Goal: Check status: Check status

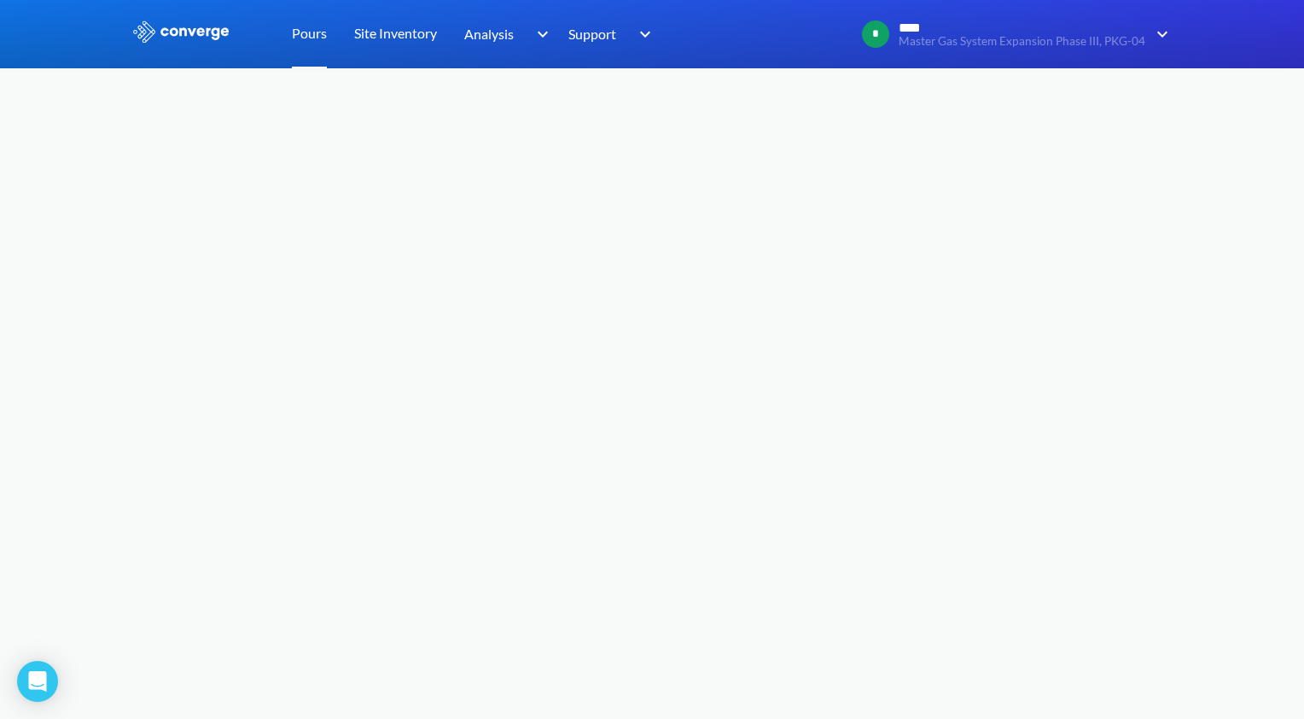
click at [314, 35] on link "Pours" at bounding box center [309, 34] width 35 height 68
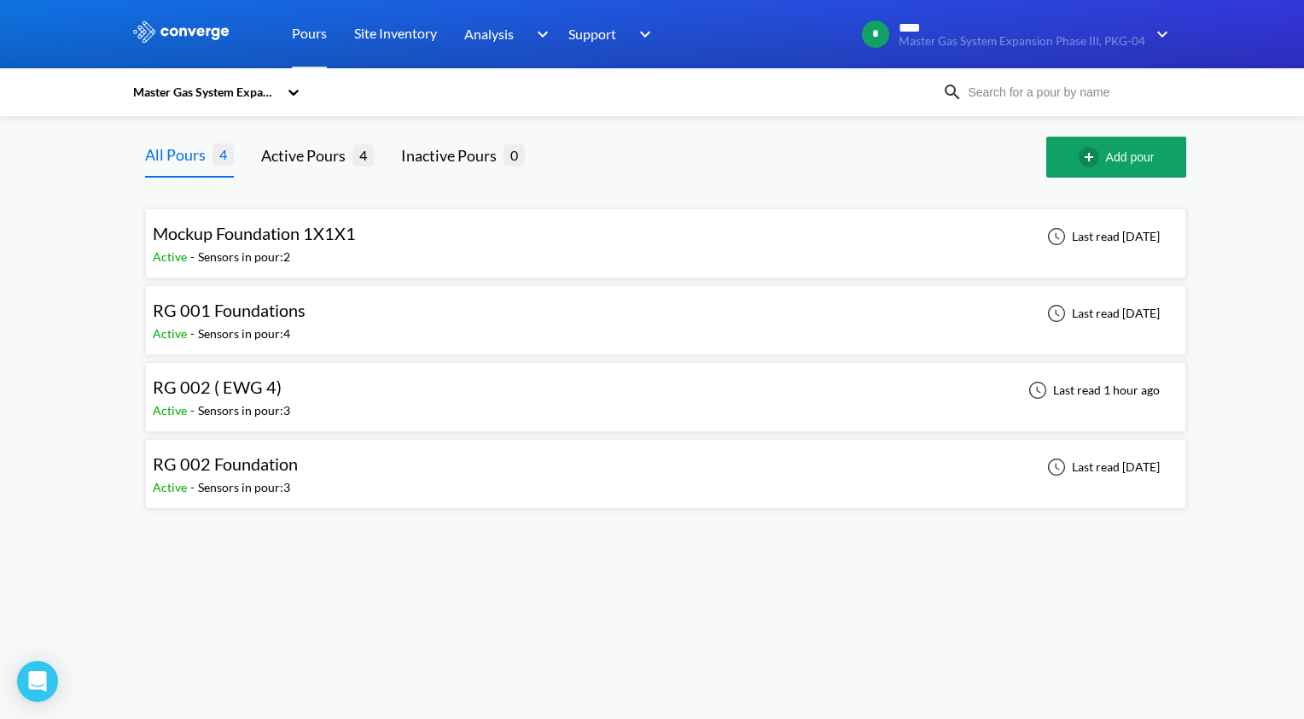
click at [657, 392] on div "RG 002 ( EWG 4) Active - Sensors in pour: 3 Last read 1 hour ago" at bounding box center [666, 397] width 1026 height 55
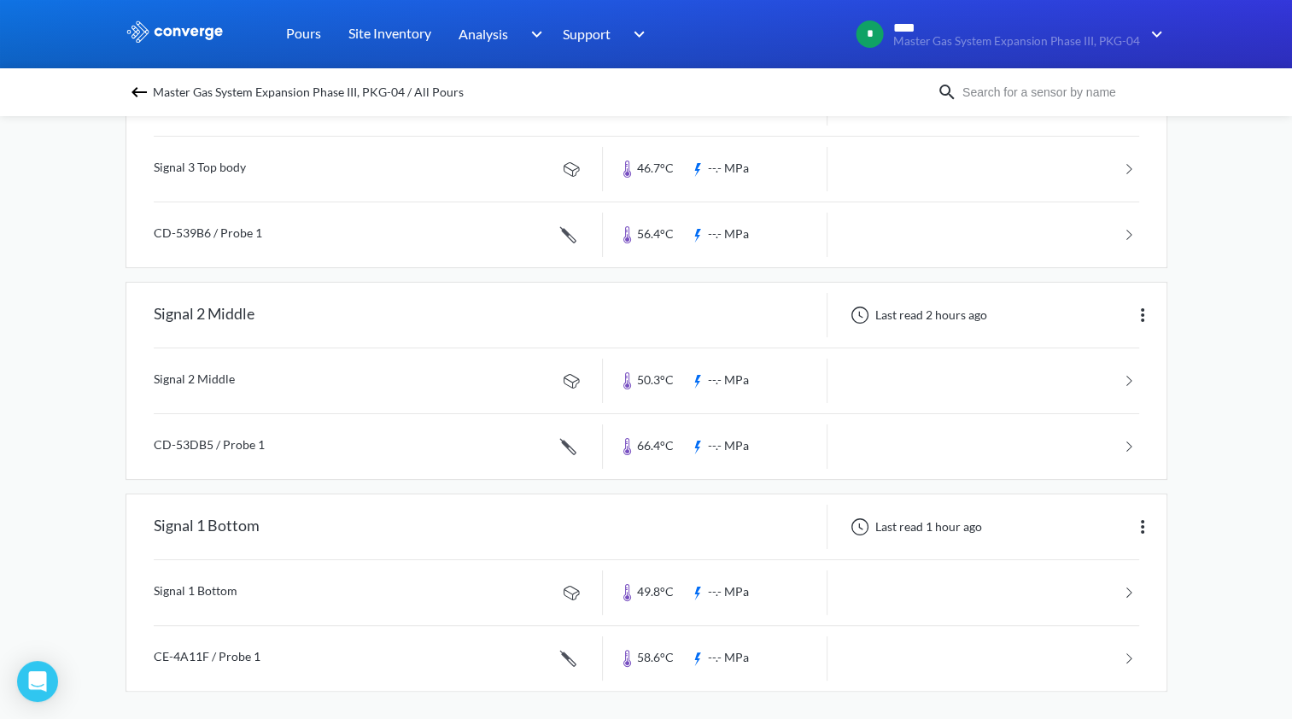
scroll to position [218, 0]
click at [943, 445] on link at bounding box center [646, 443] width 985 height 65
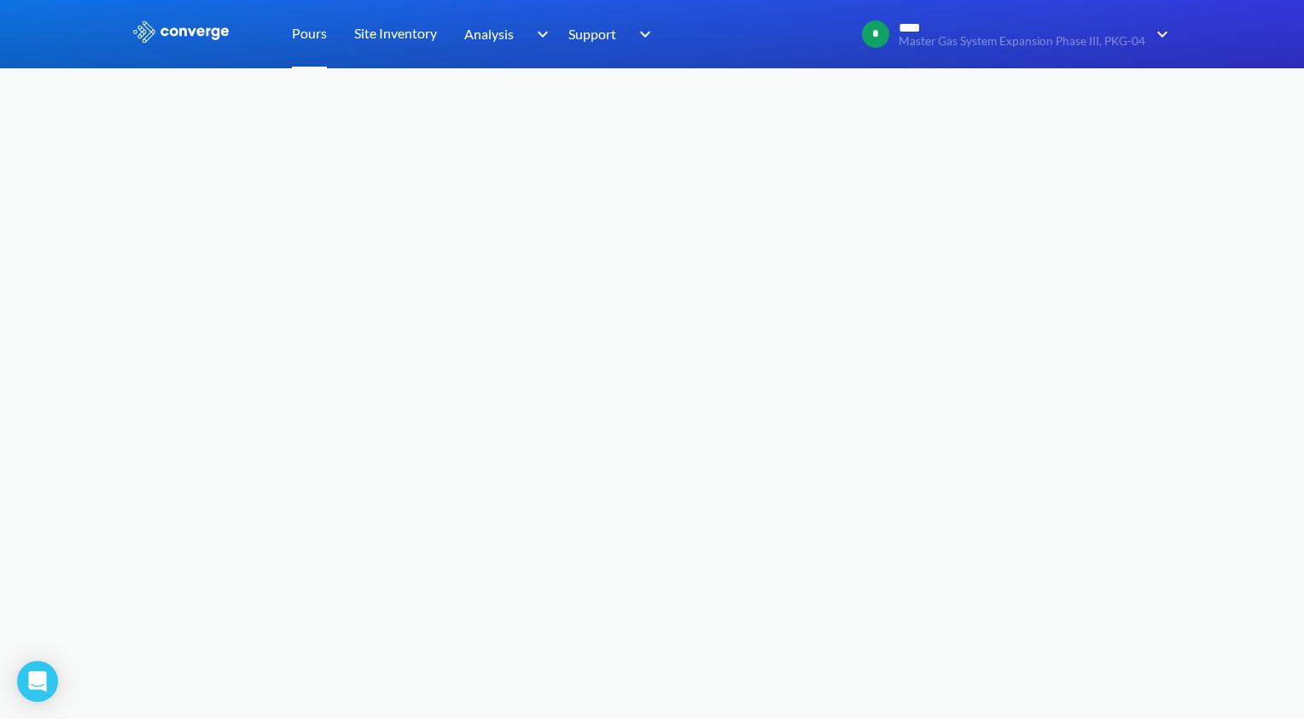
click at [297, 31] on link "Pours" at bounding box center [309, 34] width 35 height 68
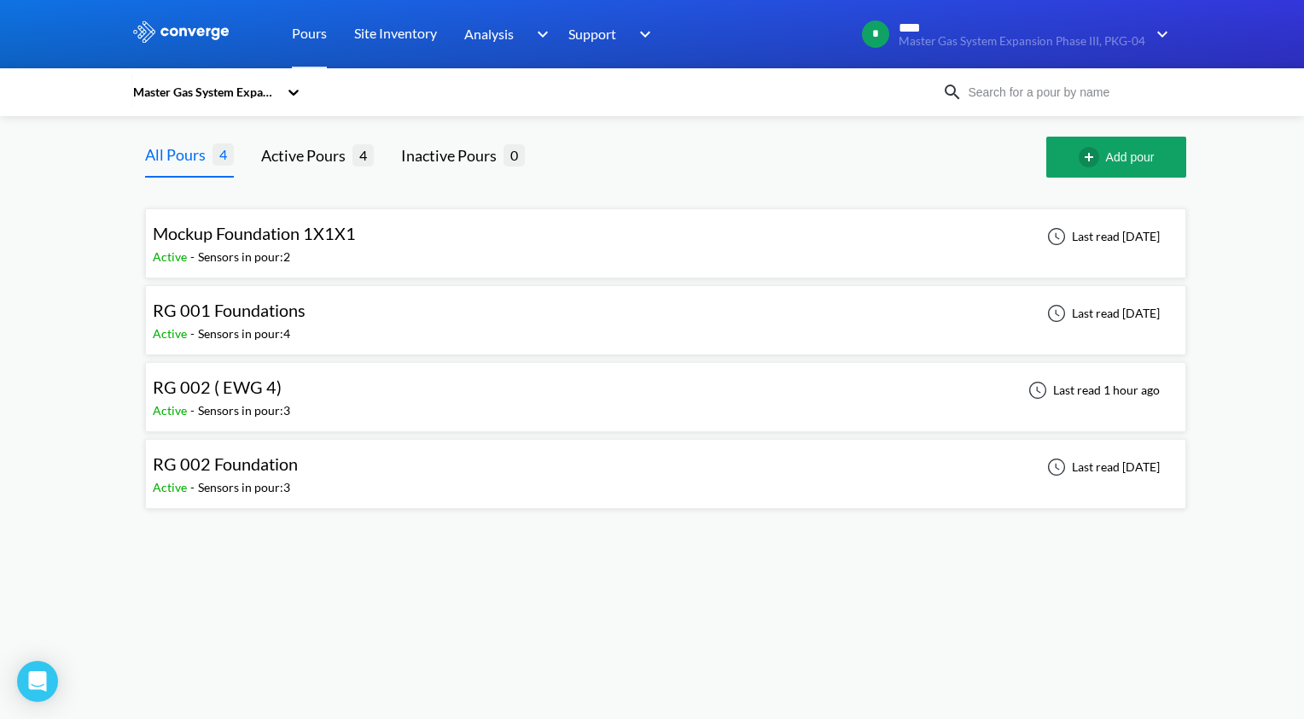
click at [528, 396] on div "RG 002 ( EWG 4) Active - Sensors in pour: 3 Last read 1 hour ago" at bounding box center [666, 397] width 1026 height 55
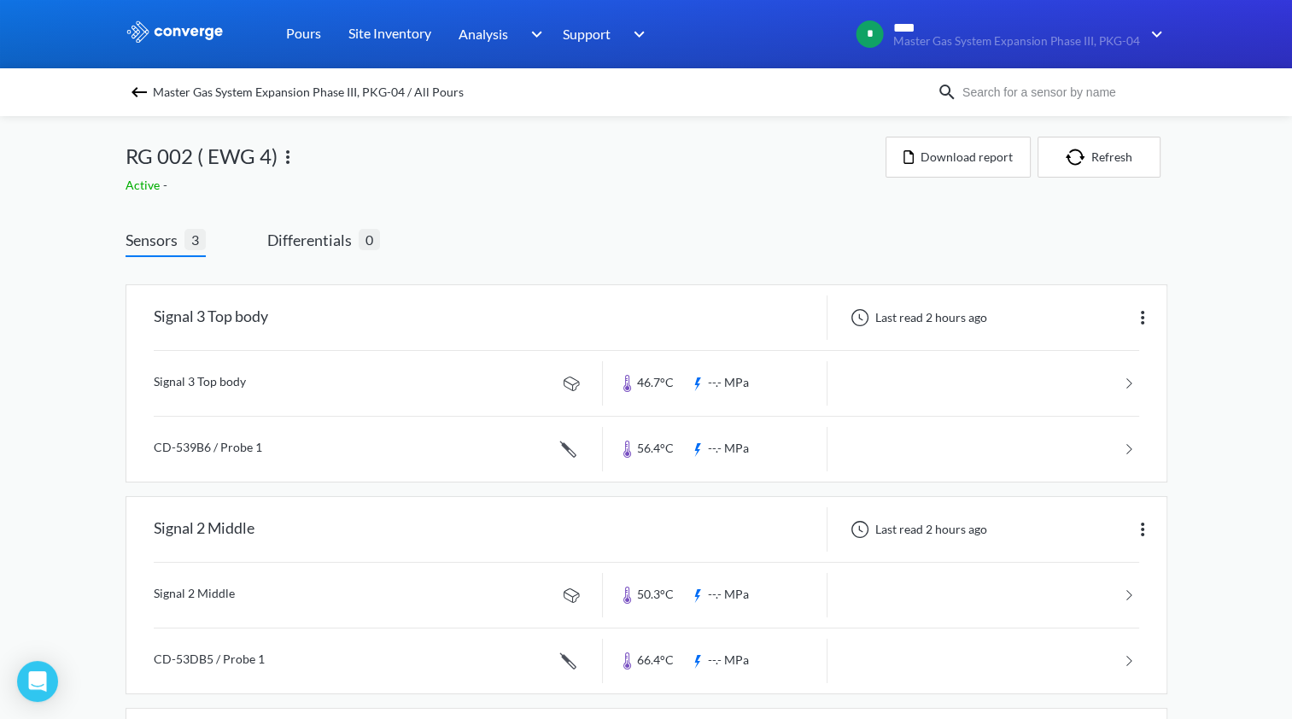
click at [530, 224] on div "Sensors 3 Differentials 0 Signal 3 Top body Last read 2 hours ago Signal 3 Top …" at bounding box center [646, 571] width 1042 height 737
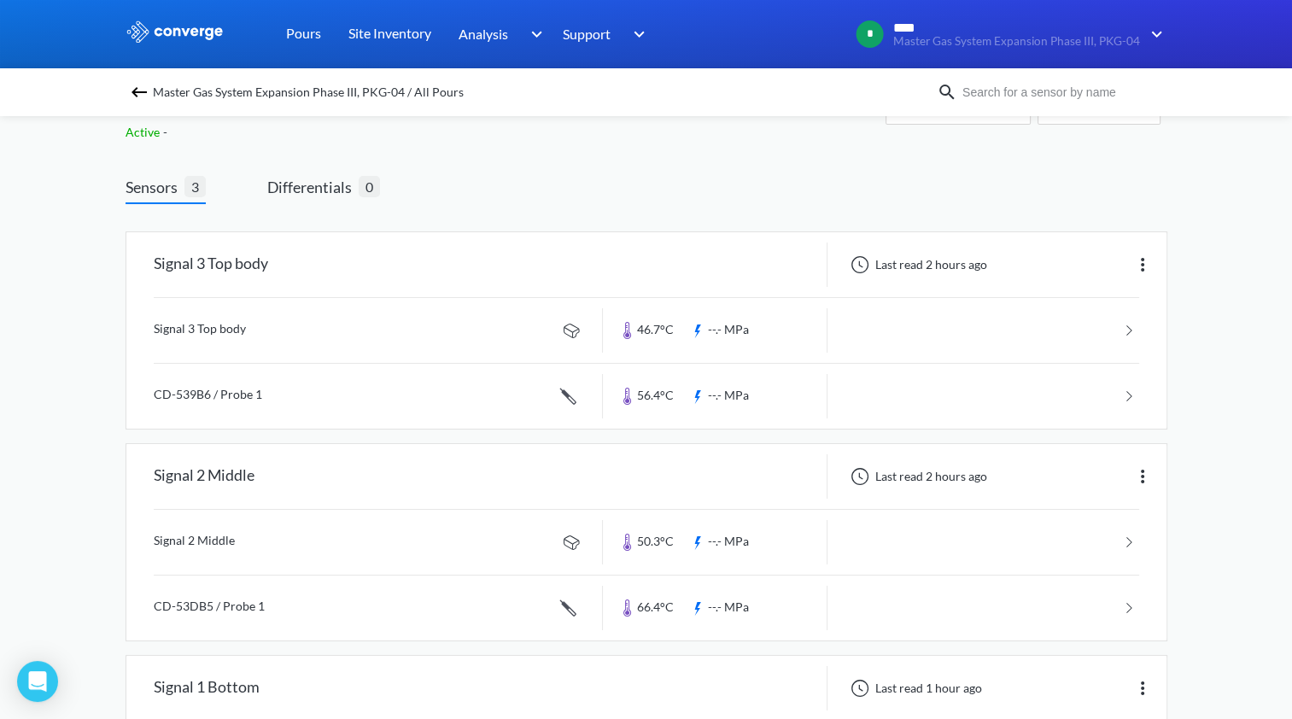
scroll to position [47, 0]
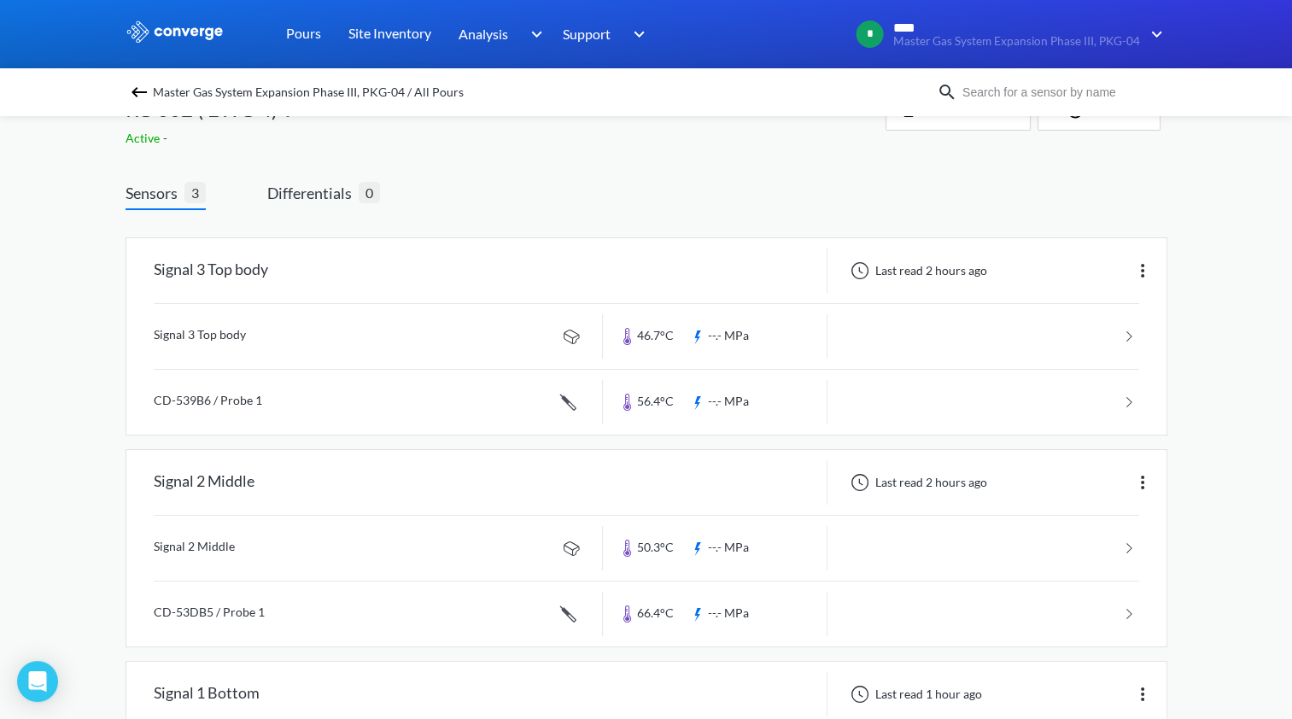
click at [623, 210] on div "Signal 3 Top body Last read 2 hours ago Signal 3 Top body 46.7°C --.- MPa CD-53…" at bounding box center [646, 551] width 1042 height 683
click at [307, 38] on link "Pours" at bounding box center [303, 34] width 35 height 68
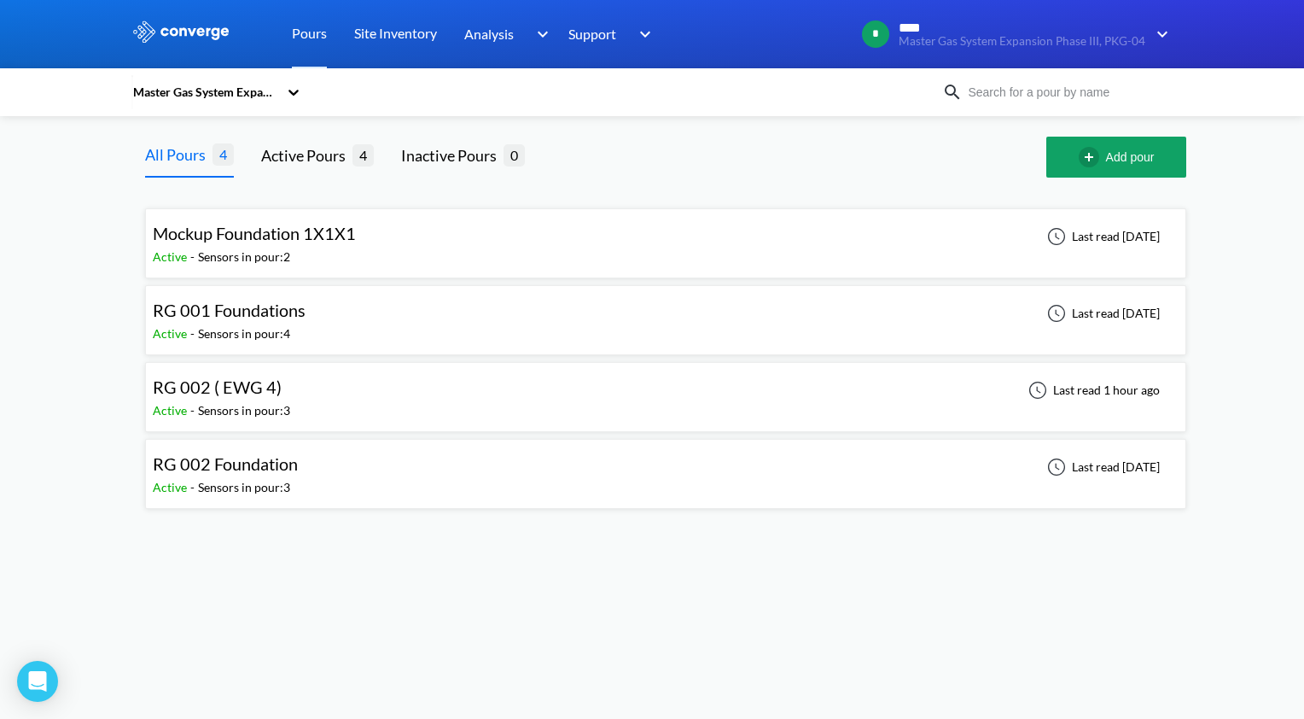
click at [493, 485] on div "RG 002 Foundation Active - Sensors in pour: 3 Last read [DATE]" at bounding box center [666, 473] width 1026 height 55
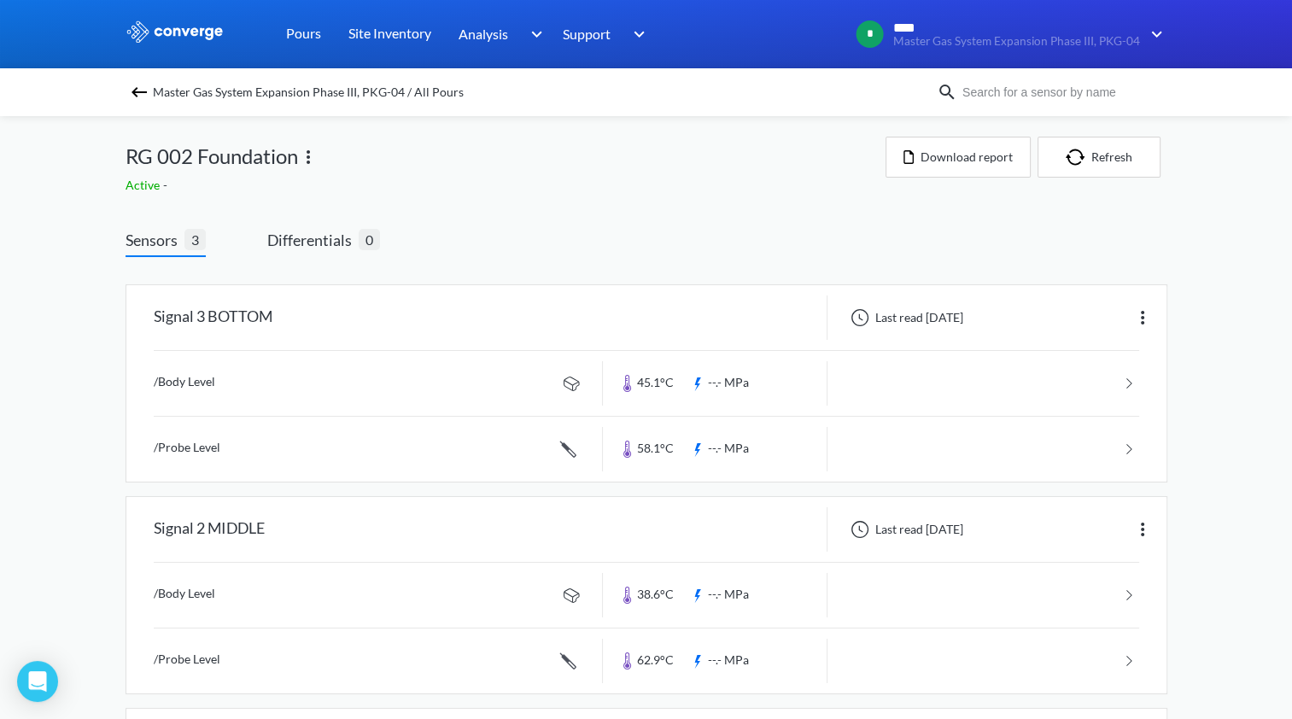
click at [686, 210] on div "Sensors 3 Differentials 0 Signal 3 BOTTOM Last read [DATE] /Body Level 45.1°C -…" at bounding box center [646, 571] width 1042 height 737
click at [657, 254] on div "Sensors 3 Differentials 0 Signal 3 BOTTOM Last read [DATE] /Body Level 45.1°C -…" at bounding box center [646, 584] width 1042 height 712
click at [292, 30] on link "Pours" at bounding box center [303, 34] width 35 height 68
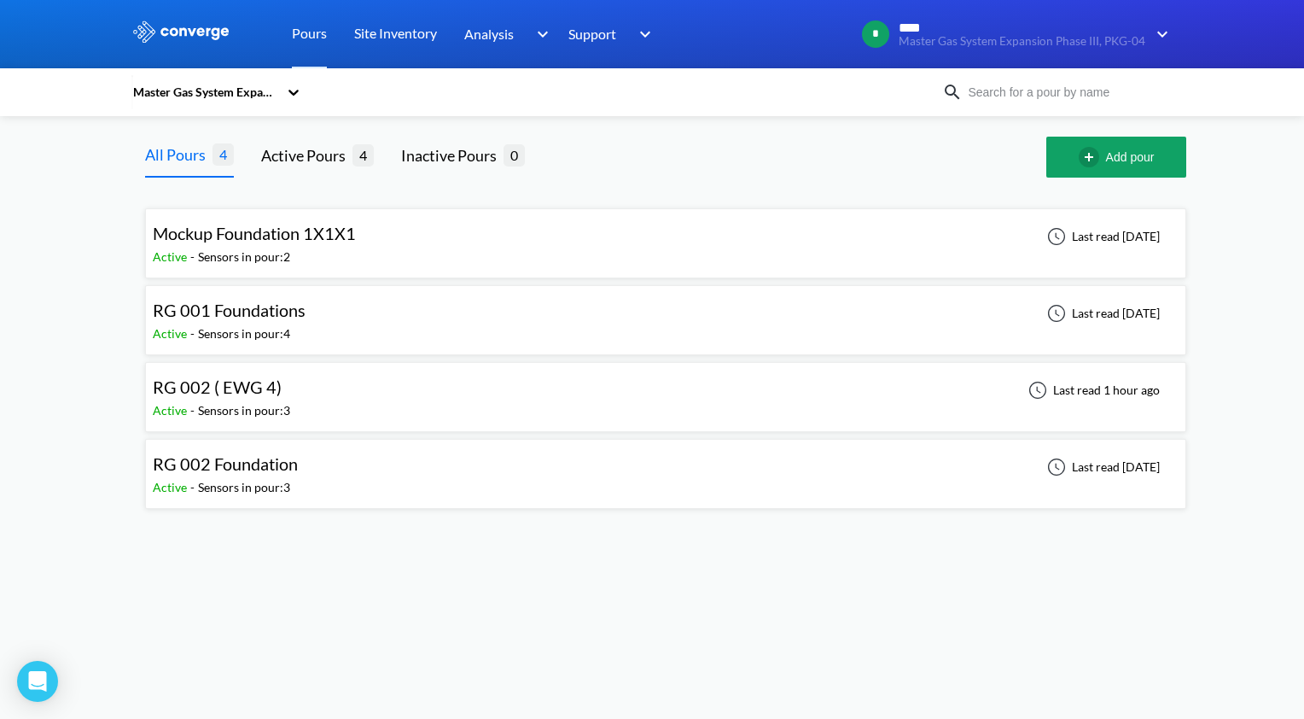
click at [543, 400] on div "RG 002 ( EWG 4) Active - Sensors in pour: 3 Last read 1 hour ago" at bounding box center [666, 397] width 1026 height 55
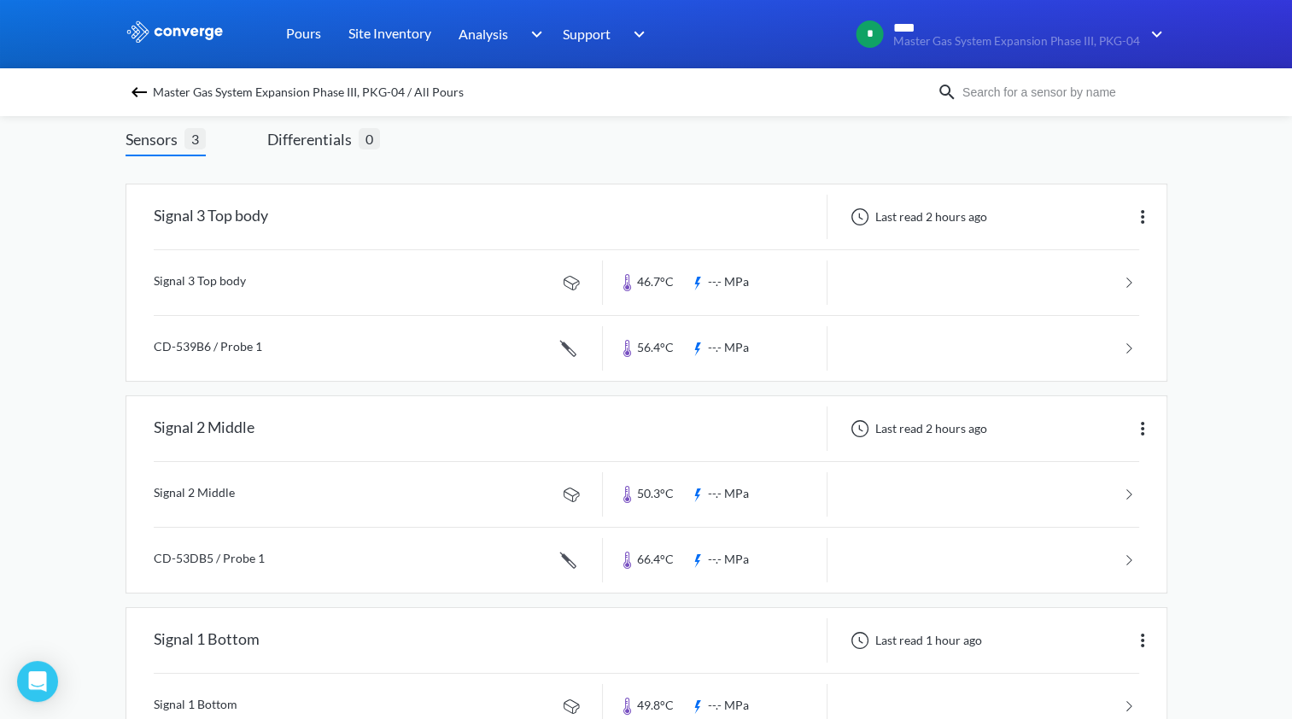
scroll to position [114, 0]
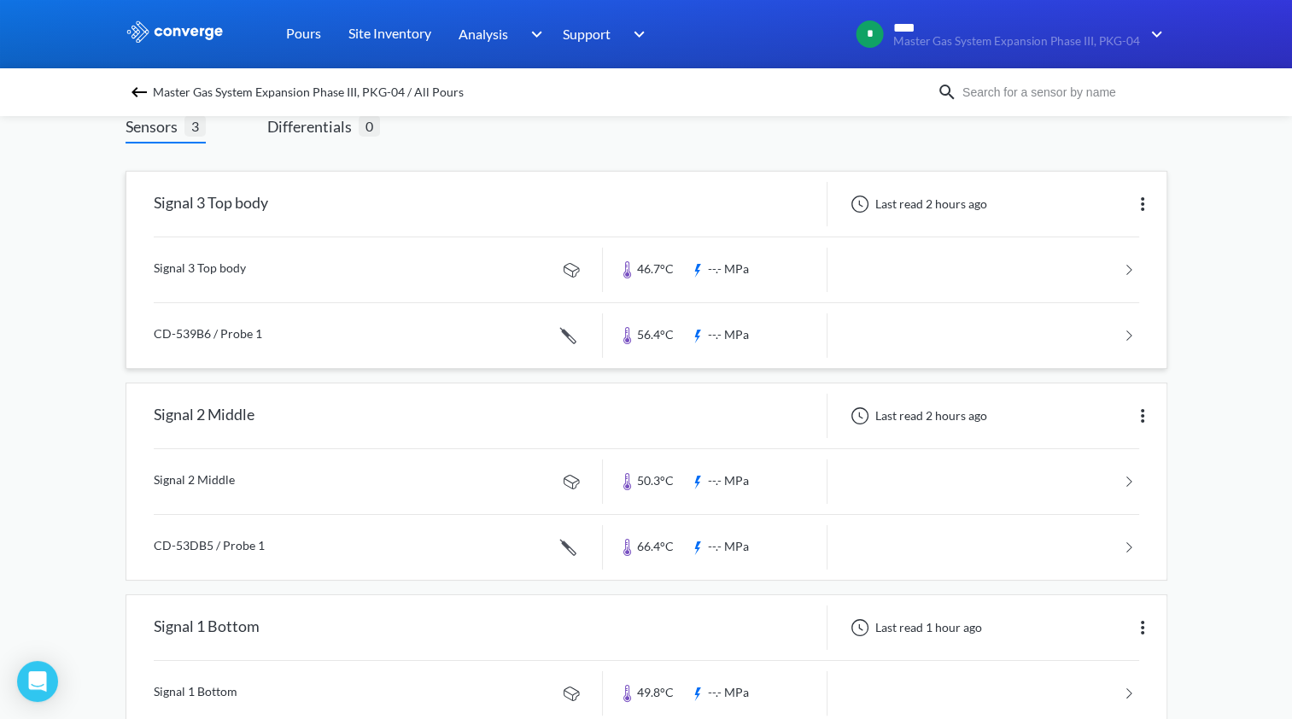
click at [742, 336] on link at bounding box center [646, 335] width 985 height 65
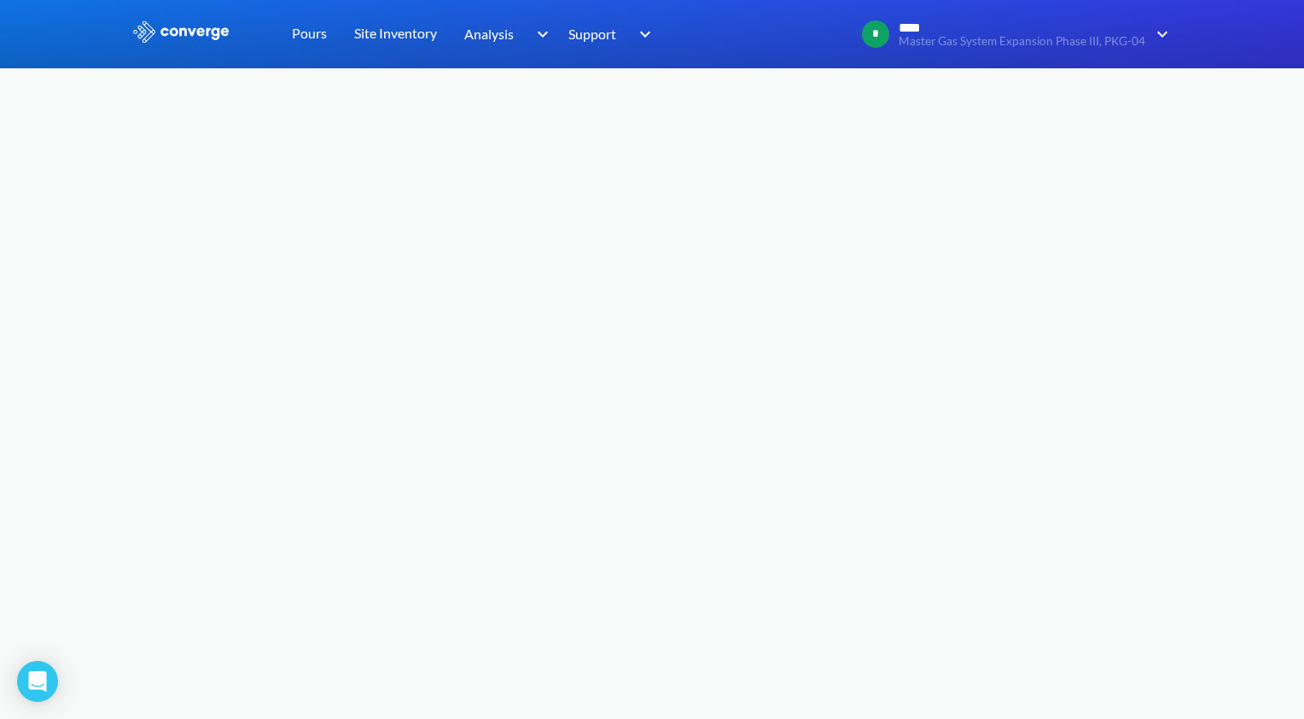
click at [934, 262] on body "Sorry, this feature is not available in the demo OK MENU Master Gas System Expa…" at bounding box center [652, 359] width 1304 height 719
click at [931, 539] on body "Sorry, this feature is not available in the demo OK MENU Master Gas System Expa…" at bounding box center [652, 359] width 1304 height 719
click at [791, 476] on body "Sorry, this feature is not available in the demo OK MENU Master Gas System Expa…" at bounding box center [652, 359] width 1304 height 719
click at [310, 31] on link "Pours" at bounding box center [309, 34] width 35 height 68
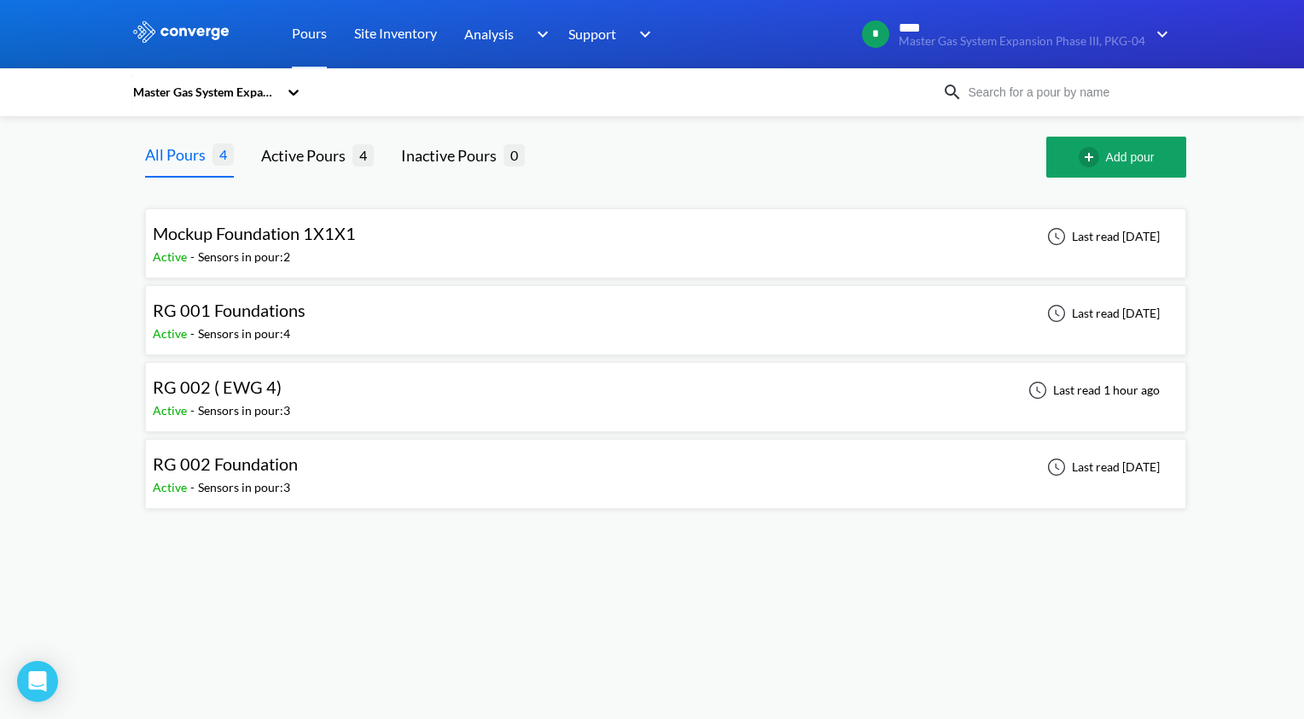
click at [305, 388] on div "RG 002 ( EWG 4) Active - Sensors in pour: 3 Last read 1 hour ago" at bounding box center [666, 397] width 1026 height 55
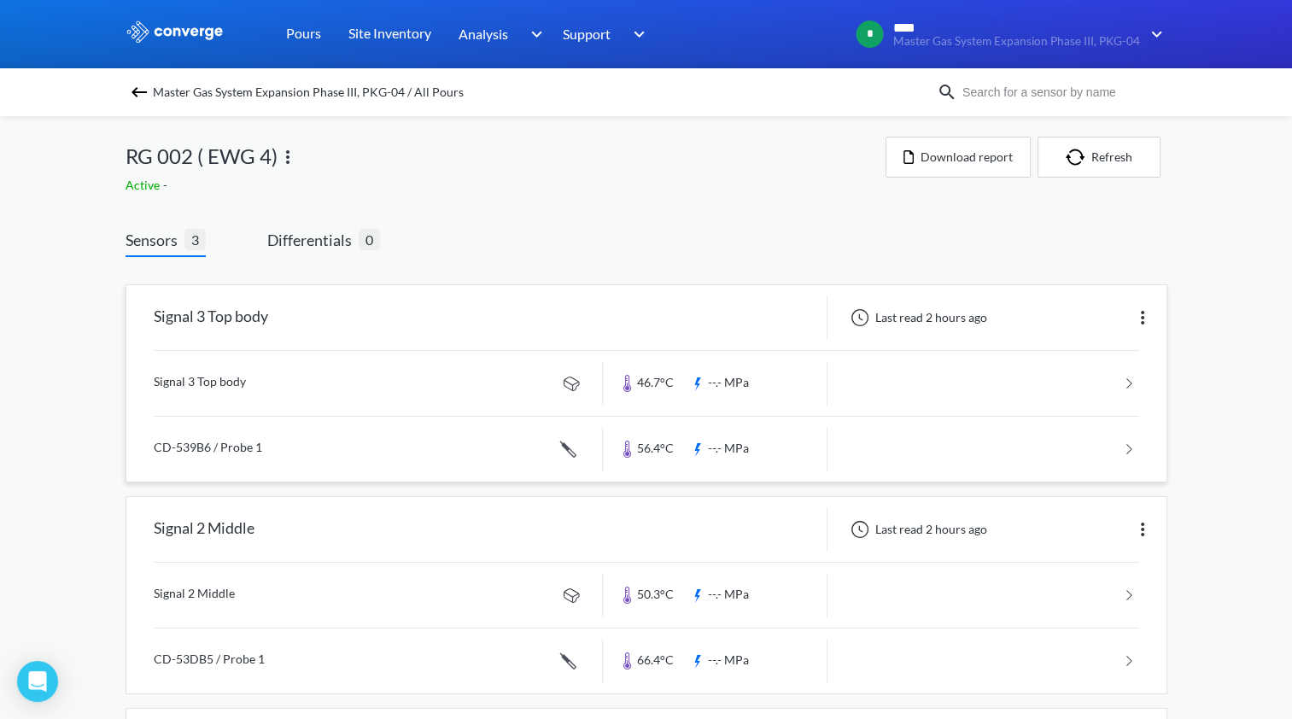
click at [539, 448] on link at bounding box center [646, 449] width 985 height 65
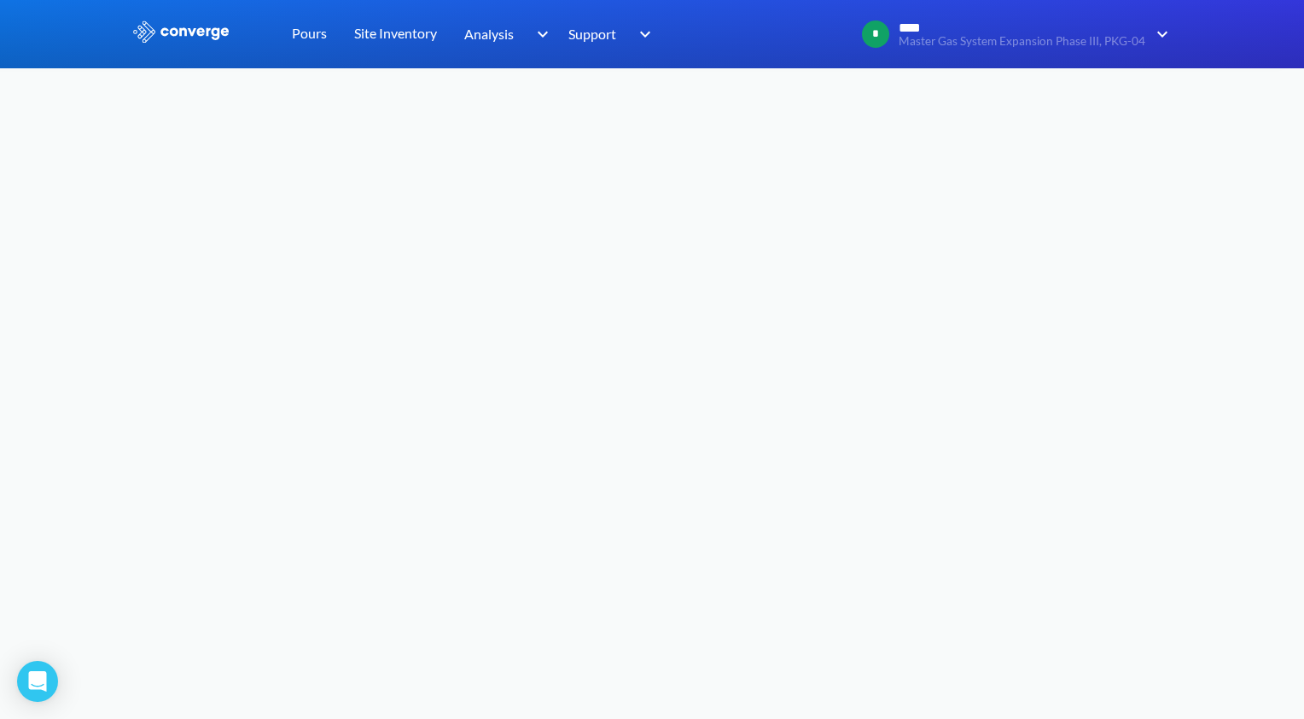
click at [636, 342] on body "Sorry, this feature is not available in the demo OK MENU Master Gas System Expa…" at bounding box center [652, 359] width 1304 height 719
click at [322, 35] on link "Pours" at bounding box center [309, 34] width 35 height 68
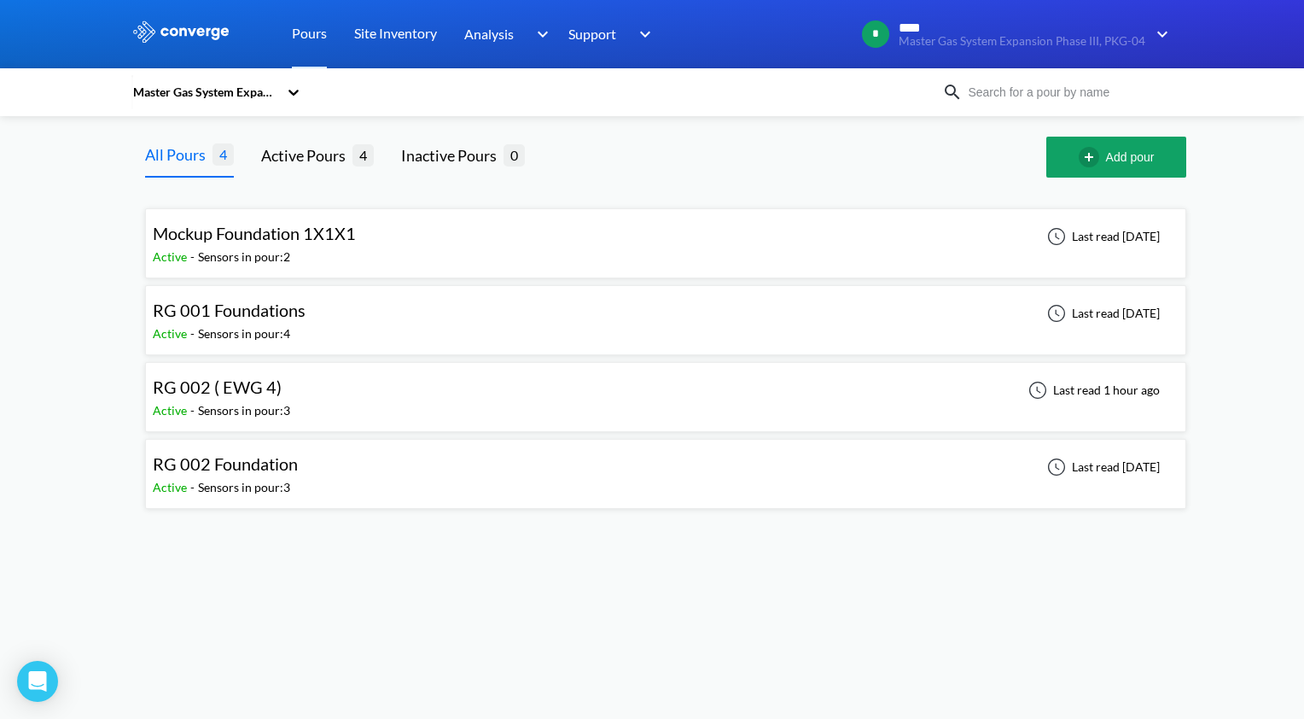
click at [435, 395] on div "RG 002 ( EWG 4) Active - Sensors in pour: 3 Last read 1 hour ago" at bounding box center [666, 397] width 1026 height 55
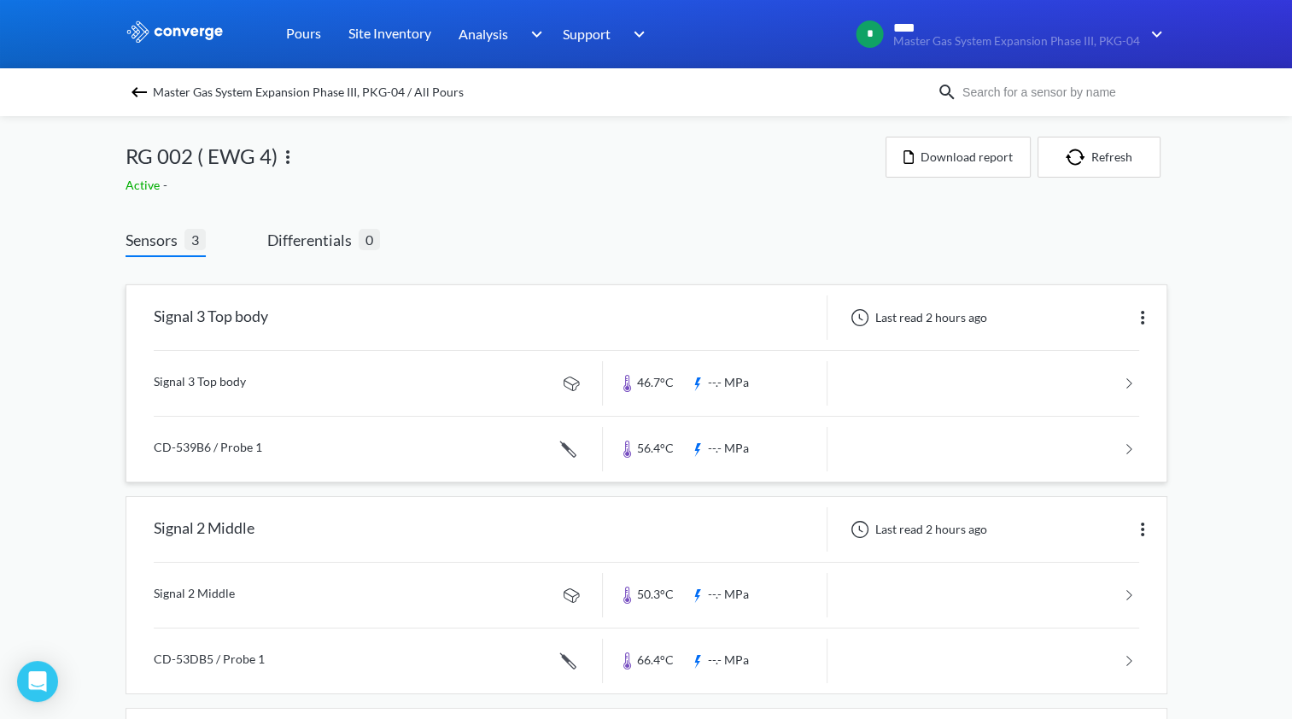
click at [618, 446] on link at bounding box center [646, 449] width 985 height 65
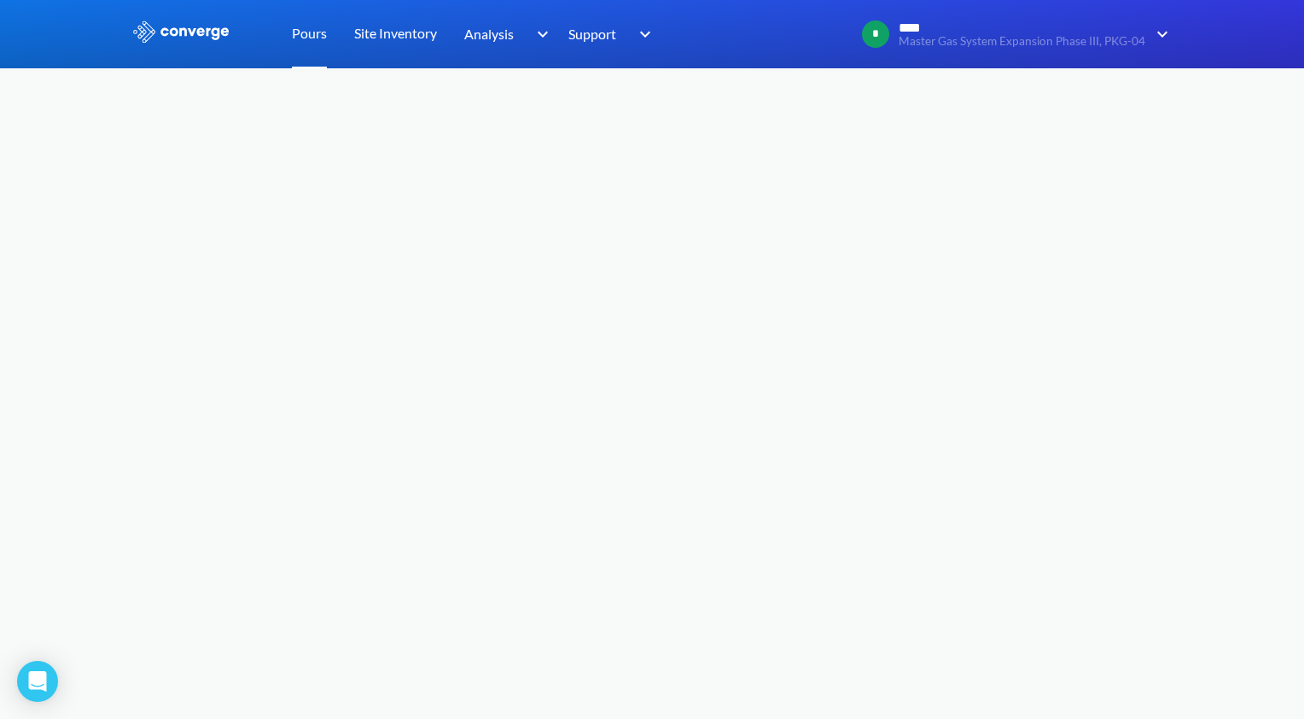
click at [307, 36] on link "Pours" at bounding box center [309, 34] width 35 height 68
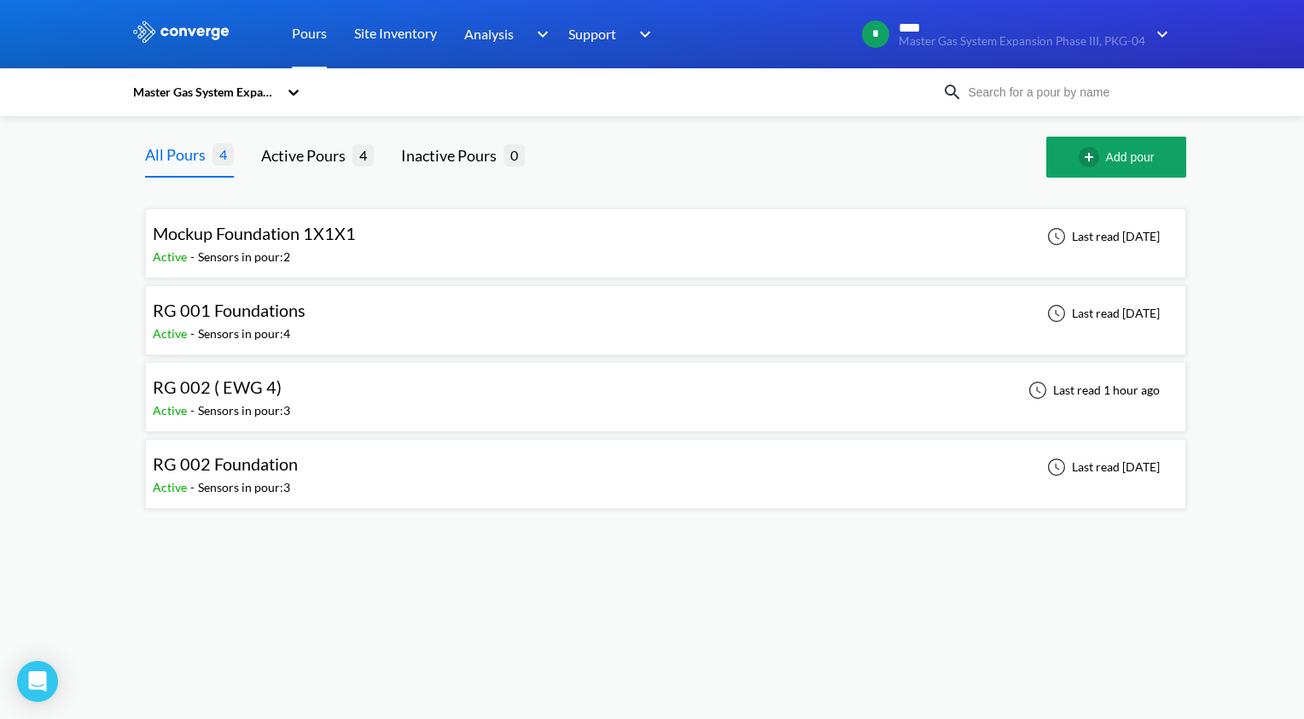
click at [351, 404] on div "RG 002 ( EWG 4) Active - Sensors in pour: 3 Last read 1 hour ago" at bounding box center [666, 397] width 1026 height 55
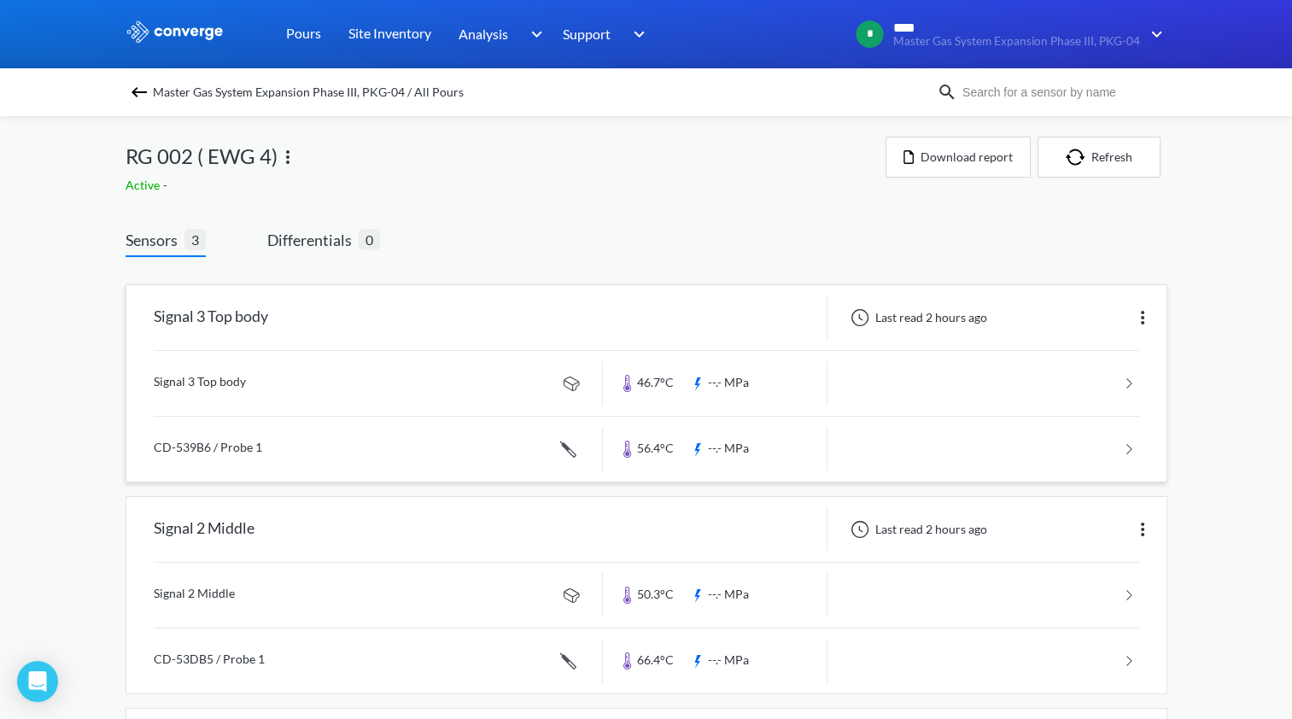
click at [632, 449] on link at bounding box center [646, 449] width 985 height 65
